Goal: Task Accomplishment & Management: Use online tool/utility

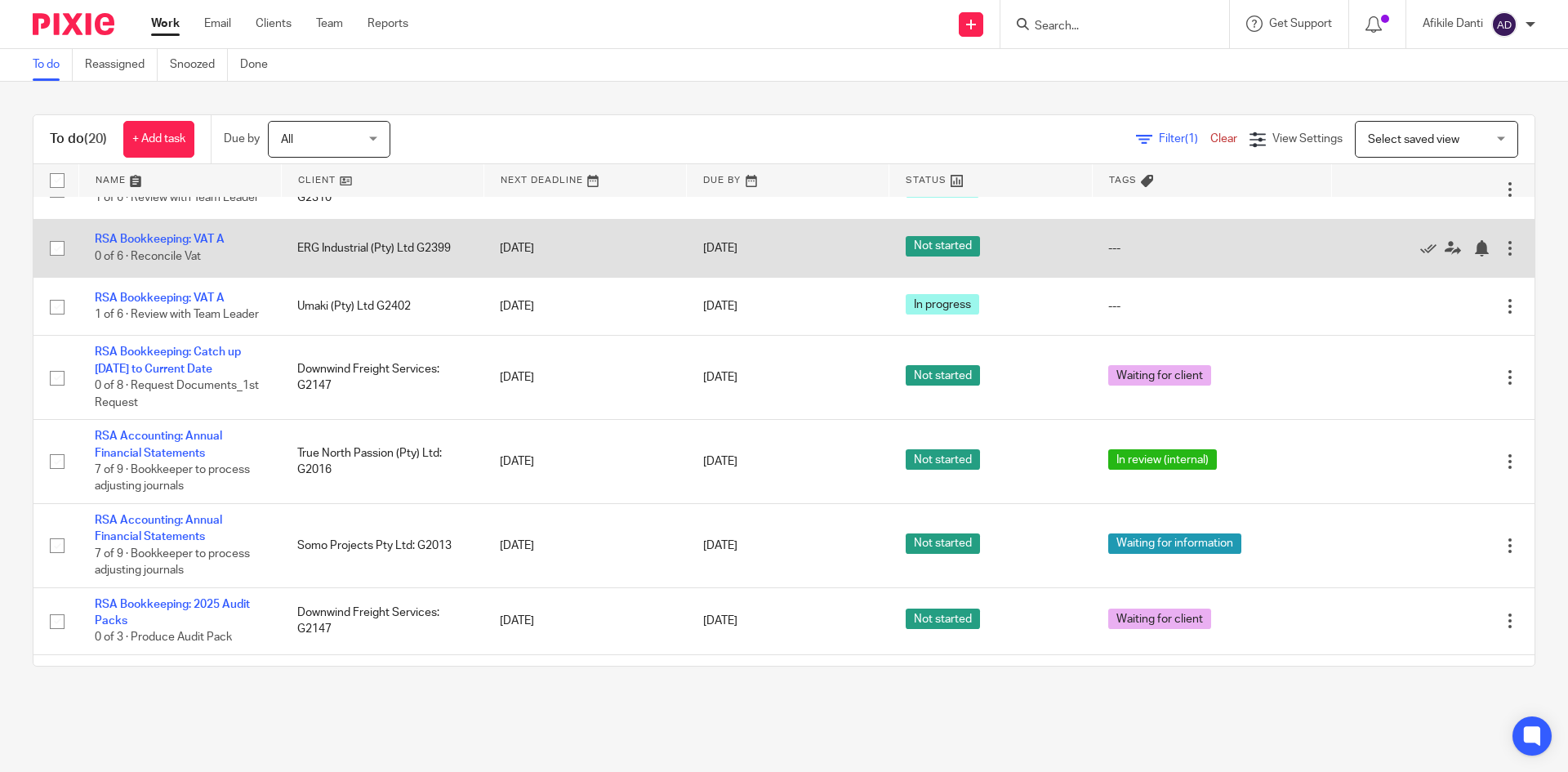
scroll to position [796, 0]
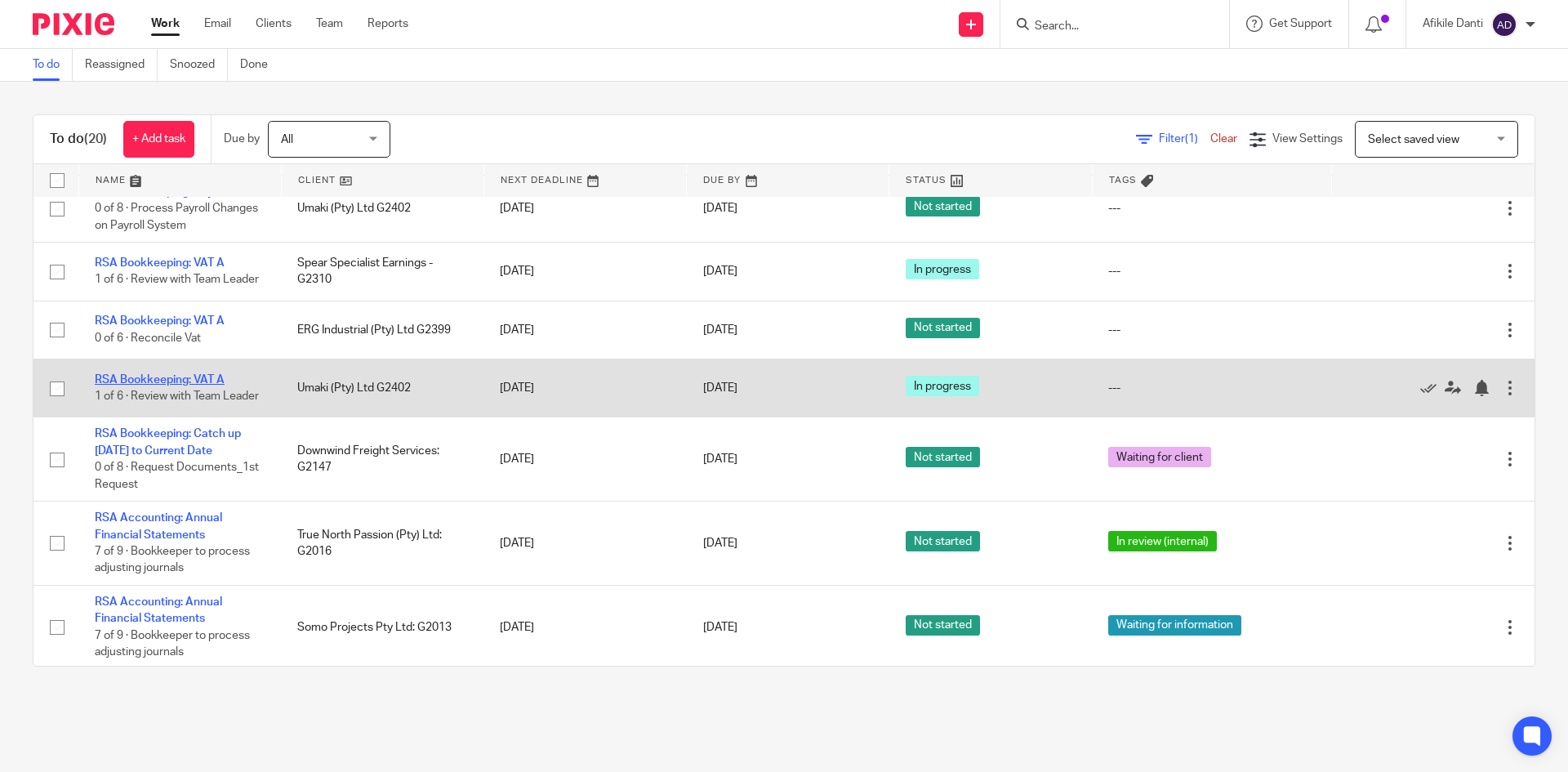
click at [133, 386] on link "RSA Bookkeeping: VAT A" at bounding box center [160, 379] width 130 height 11
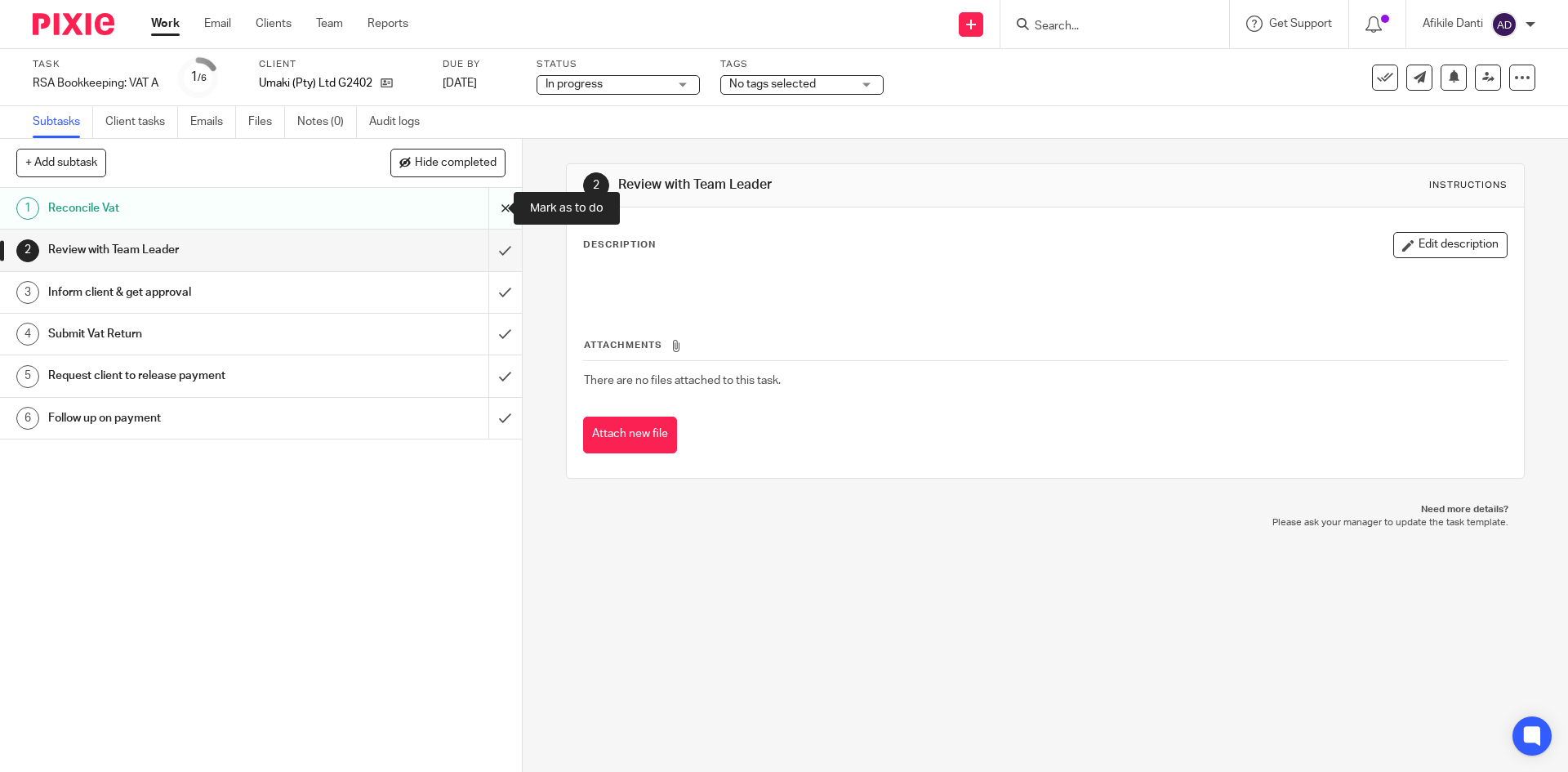
click at [481, 204] on input "submit" at bounding box center [261, 208] width 522 height 41
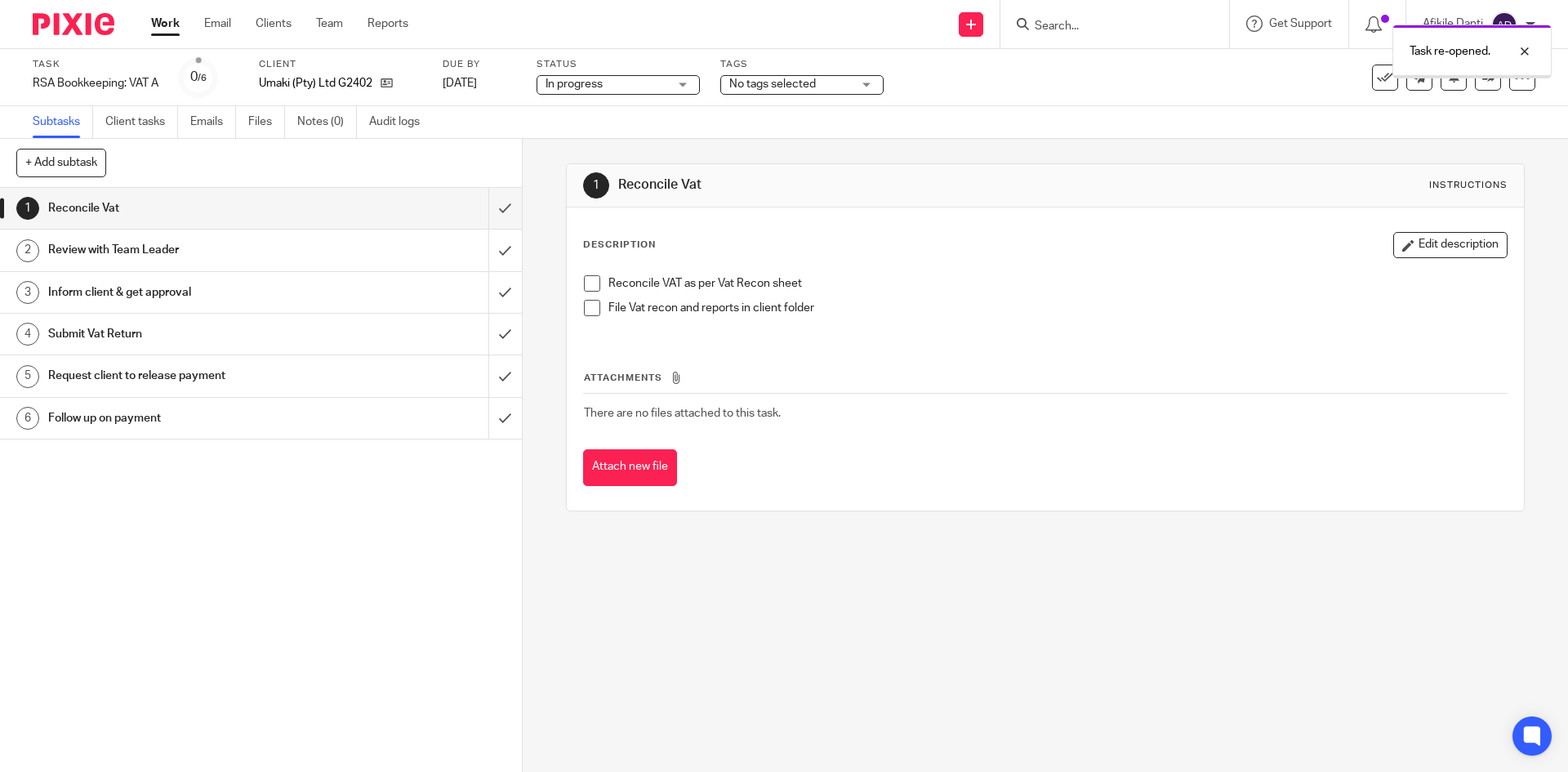
click at [172, 27] on link "Work" at bounding box center [165, 24] width 29 height 17
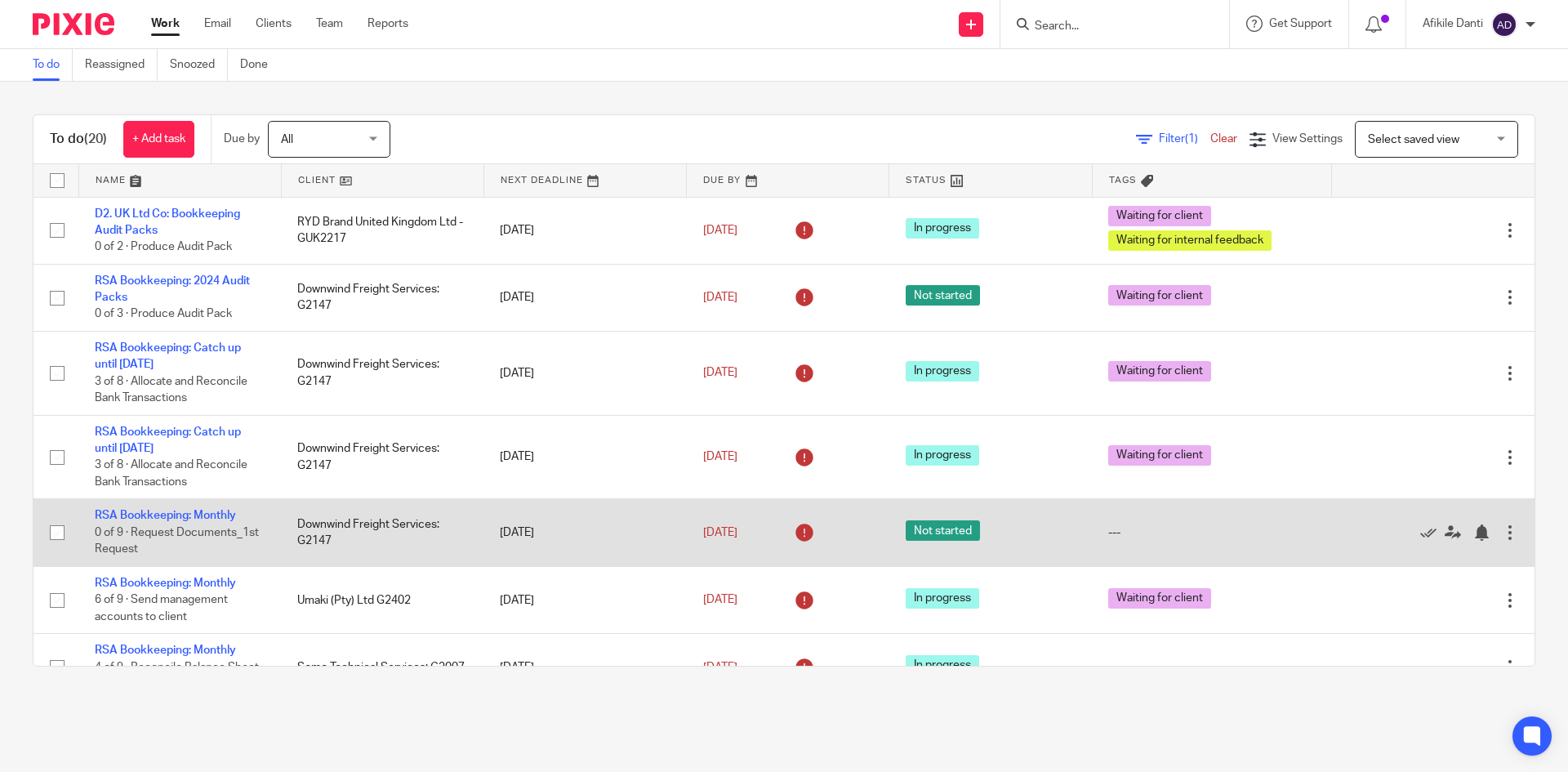
scroll to position [163, 0]
